Goal: Task Accomplishment & Management: Manage account settings

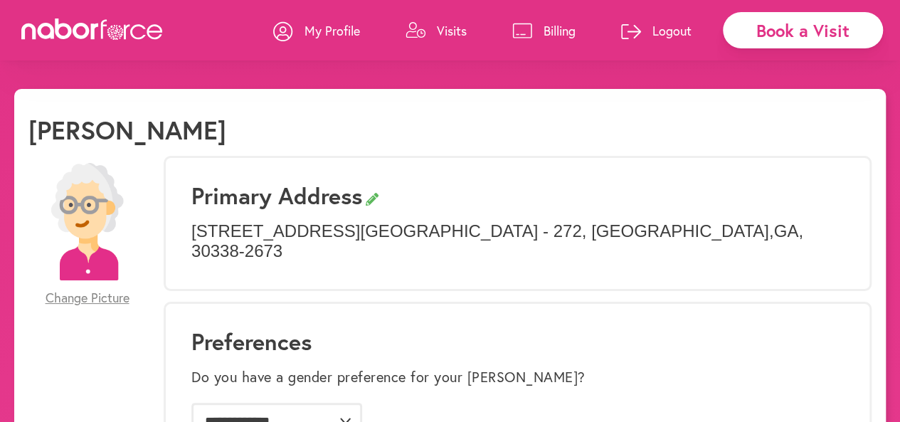
click at [303, 39] on link "My Profile" at bounding box center [316, 30] width 87 height 43
click at [280, 25] on icon at bounding box center [283, 31] width 20 height 20
click at [452, 26] on p "Visits" at bounding box center [452, 30] width 30 height 17
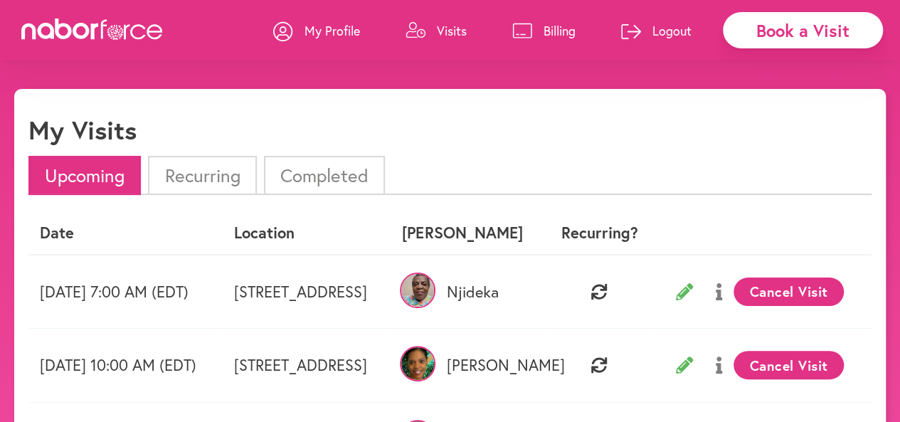
click at [319, 33] on p "My Profile" at bounding box center [333, 30] width 56 height 17
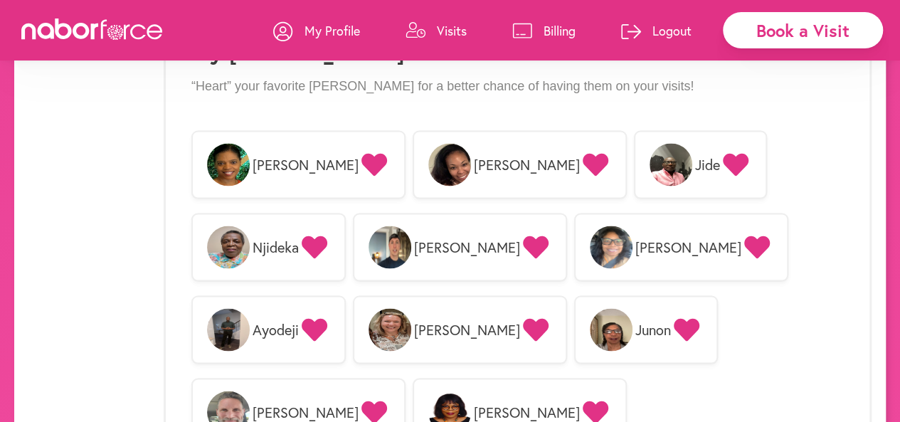
scroll to position [1230, 0]
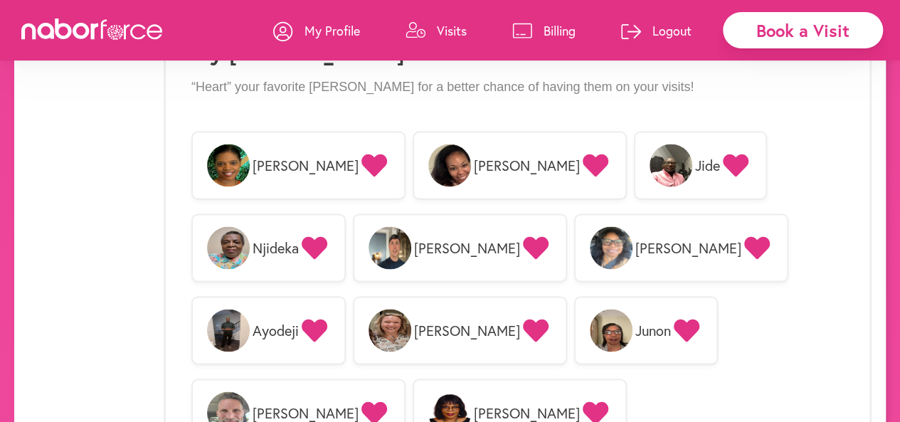
click at [327, 236] on icon at bounding box center [315, 247] width 26 height 23
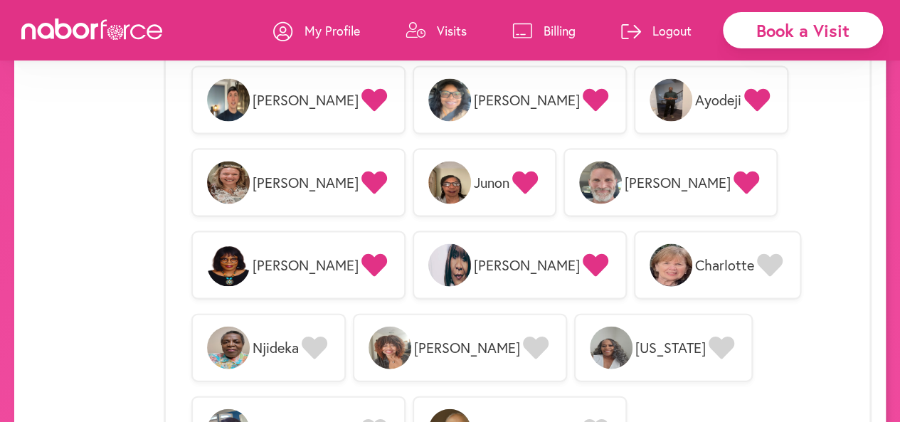
scroll to position [1374, 0]
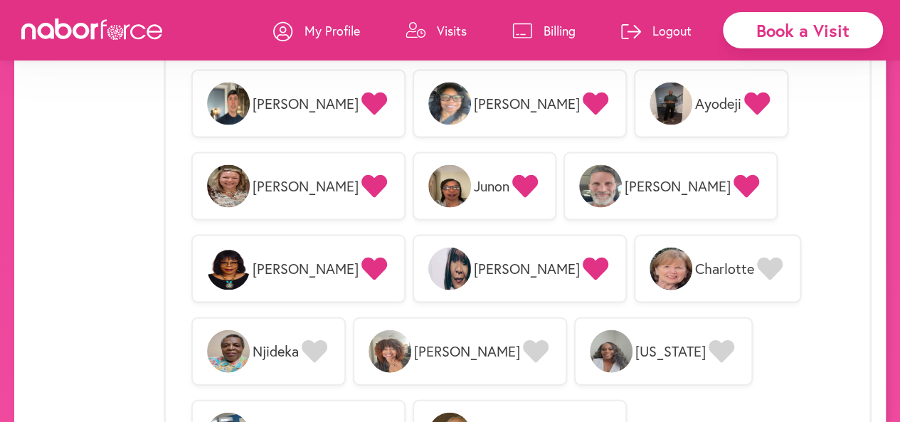
click at [327, 340] on icon at bounding box center [315, 351] width 26 height 23
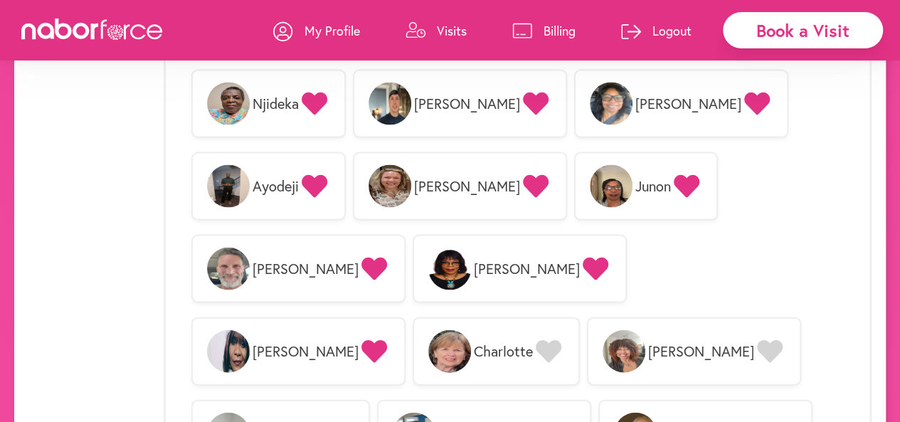
click at [757, 340] on icon at bounding box center [770, 351] width 26 height 23
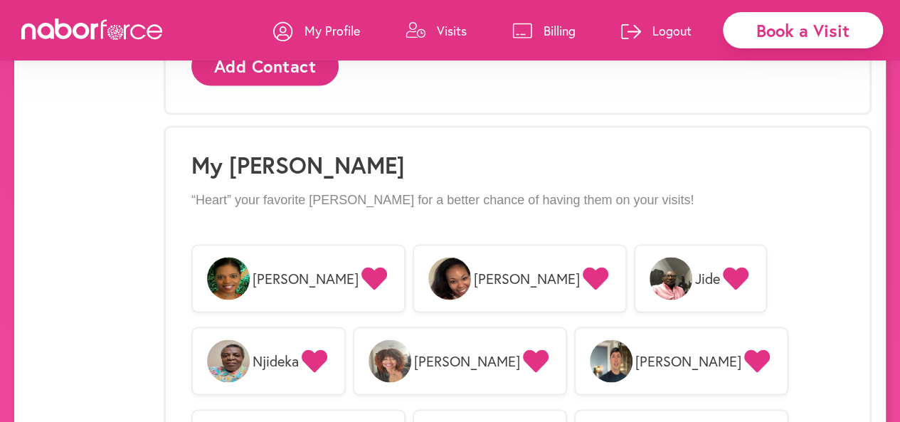
scroll to position [1116, 0]
drag, startPoint x: 608, startPoint y: 364, endPoint x: 480, endPoint y: 85, distance: 306.4
